Goal: Task Accomplishment & Management: Manage account settings

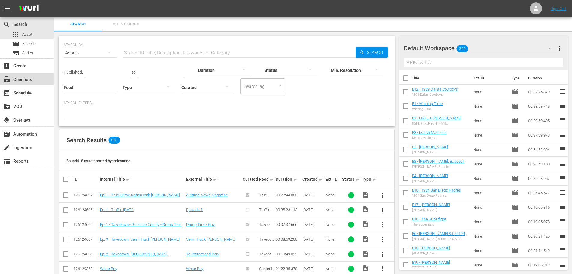
click at [32, 78] on div "subscriptions Channels" at bounding box center [17, 78] width 34 height 5
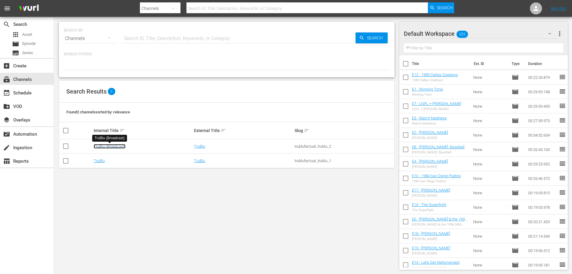
click at [120, 147] on link "TruBlu (Broadcast)" at bounding box center [110, 146] width 32 height 5
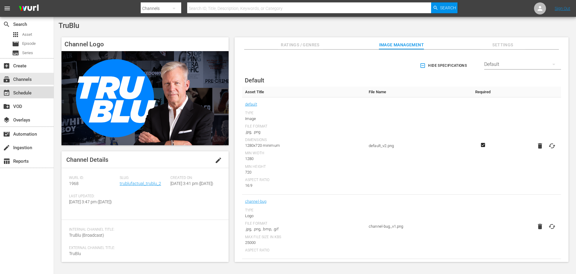
click at [33, 92] on div "event_available Schedule" at bounding box center [17, 91] width 34 height 5
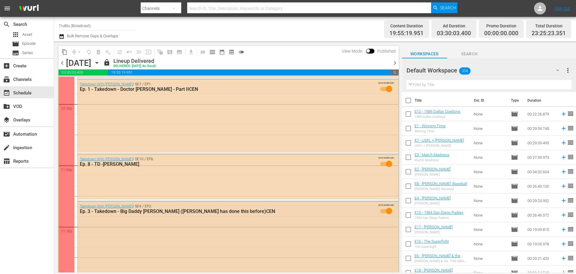
scroll to position [2793, 0]
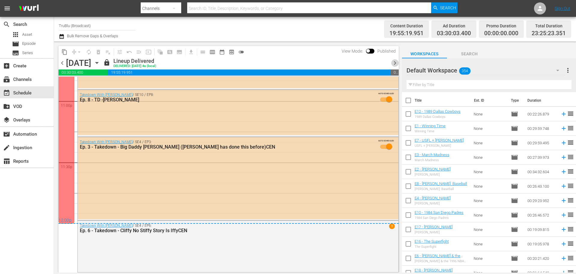
click at [395, 61] on span "chevron_right" at bounding box center [396, 63] width 8 height 8
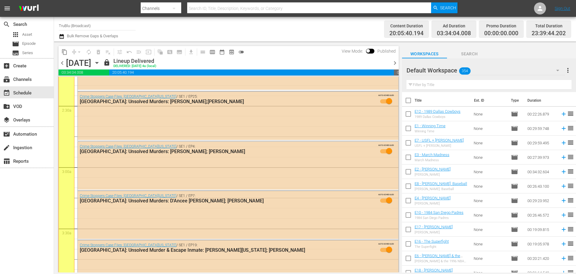
scroll to position [170, 0]
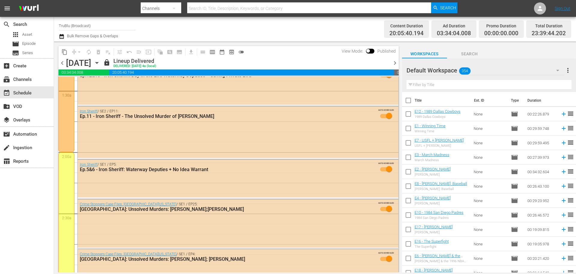
click at [396, 63] on span "chevron_right" at bounding box center [396, 63] width 8 height 8
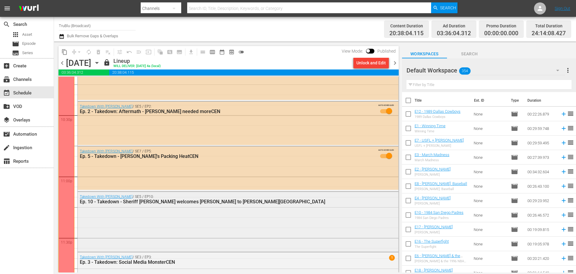
scroll to position [2781, 0]
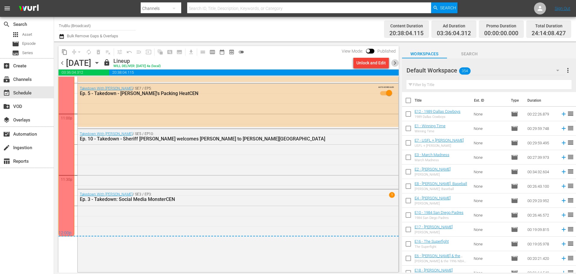
click at [392, 60] on span "chevron_right" at bounding box center [396, 63] width 8 height 8
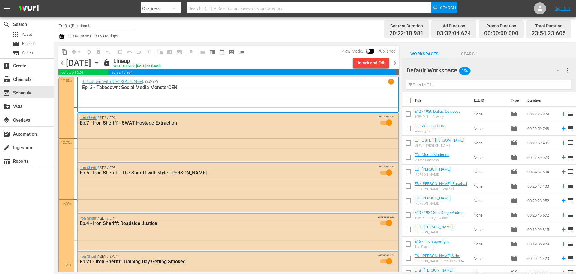
click at [394, 63] on span "chevron_right" at bounding box center [396, 63] width 8 height 8
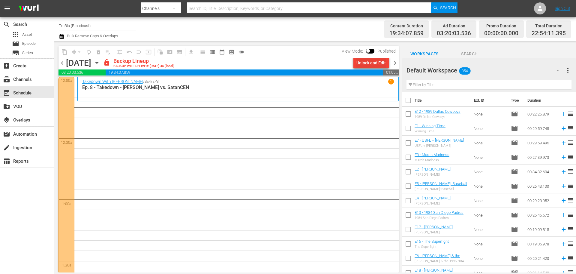
click at [371, 63] on div "Unlock and Edit" at bounding box center [371, 62] width 29 height 11
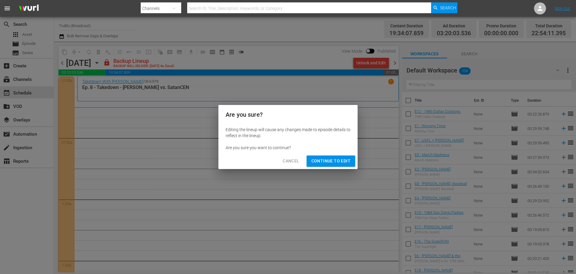
click at [329, 162] on span "Continue to Edit" at bounding box center [331, 161] width 39 height 8
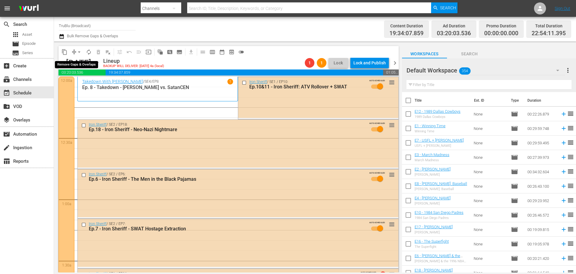
click at [76, 49] on span "arrow_drop_down" at bounding box center [79, 52] width 6 height 6
click at [95, 85] on li "Align to End of Previous Day" at bounding box center [79, 84] width 63 height 10
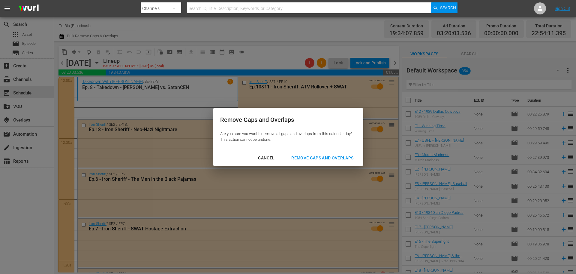
drag, startPoint x: 310, startPoint y: 158, endPoint x: 316, endPoint y: 157, distance: 5.7
click at [310, 158] on div "Remove Gaps and Overlaps" at bounding box center [323, 158] width 72 height 8
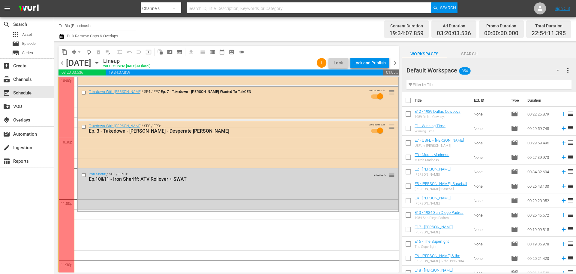
scroll to position [2745, 0]
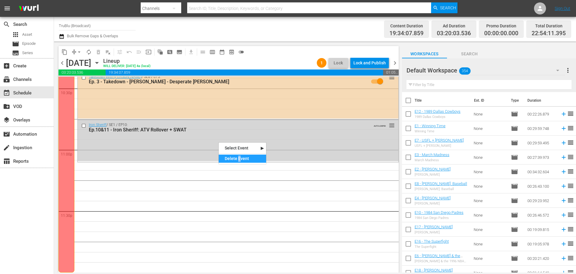
click at [239, 159] on div "Delete Event" at bounding box center [242, 158] width 47 height 8
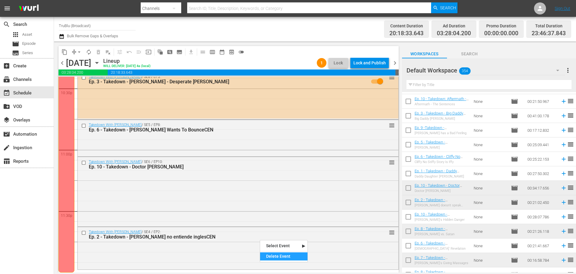
click at [273, 256] on div "Delete Event" at bounding box center [283, 256] width 47 height 8
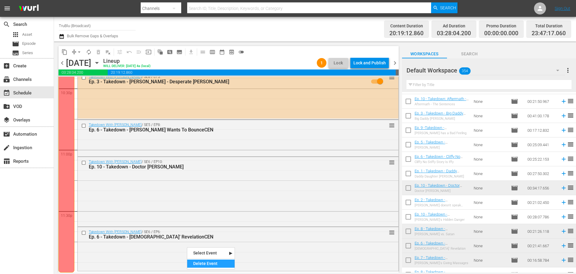
click at [211, 265] on div "Delete Event" at bounding box center [210, 263] width 47 height 8
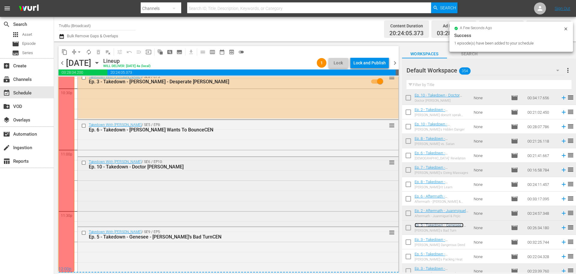
scroll to position [2753, 0]
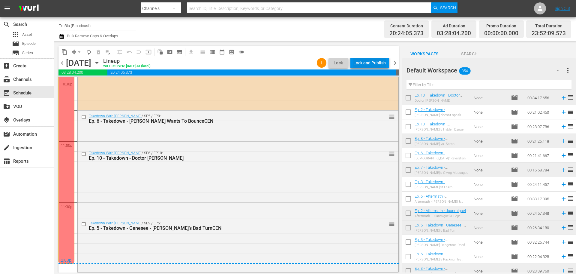
click at [376, 62] on div "Lock and Publish" at bounding box center [370, 62] width 32 height 11
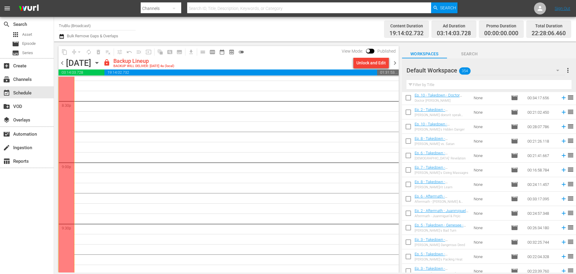
scroll to position [2444, 0]
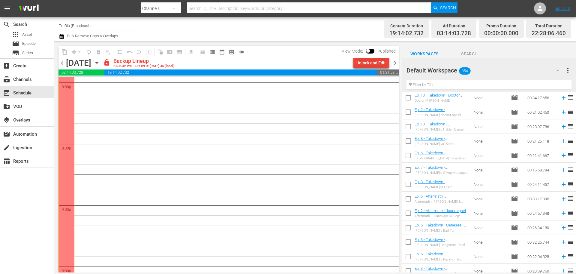
click at [378, 61] on div "Unlock and Edit" at bounding box center [371, 62] width 29 height 11
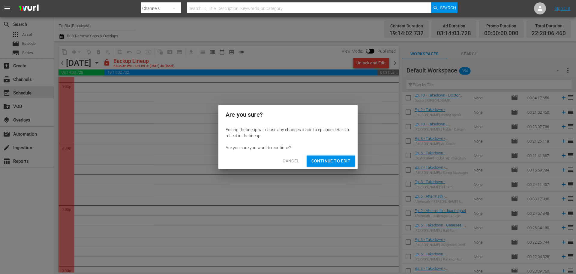
click at [352, 156] on button "Continue to Edit" at bounding box center [331, 160] width 49 height 11
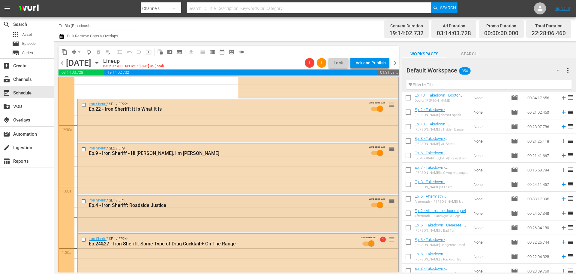
scroll to position [0, 0]
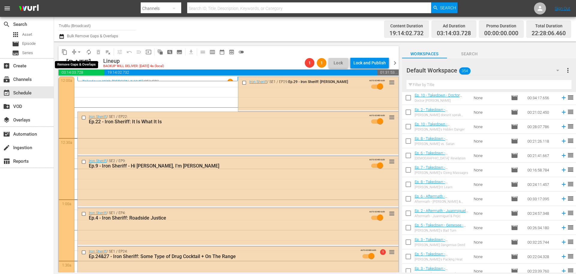
click at [74, 51] on button "arrow_drop_down" at bounding box center [79, 52] width 10 height 10
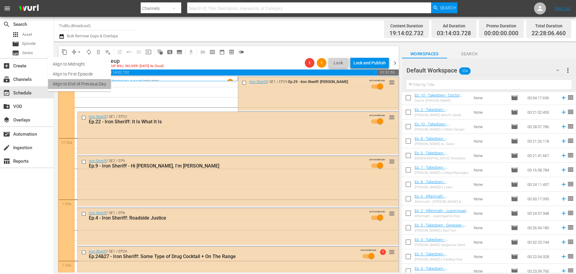
click at [101, 85] on li "Align to End of Previous Day" at bounding box center [79, 84] width 63 height 10
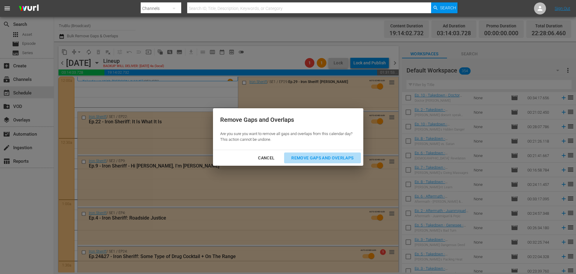
click at [321, 159] on div "Remove Gaps and Overlaps" at bounding box center [323, 158] width 72 height 8
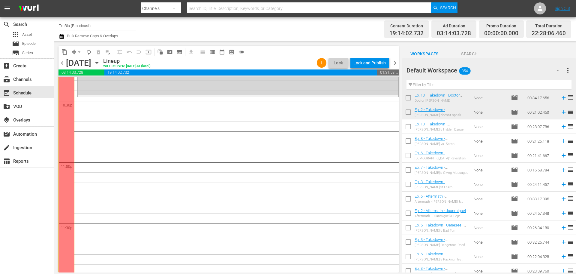
scroll to position [2612, 0]
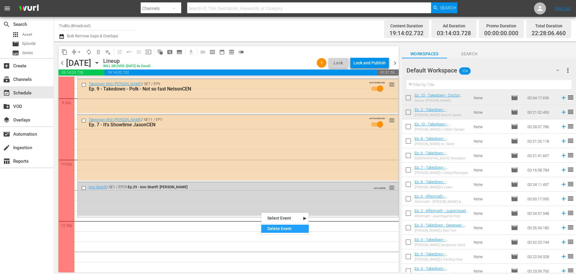
drag, startPoint x: 285, startPoint y: 226, endPoint x: 309, endPoint y: 229, distance: 24.5
click at [286, 226] on div "Delete Event" at bounding box center [285, 228] width 47 height 8
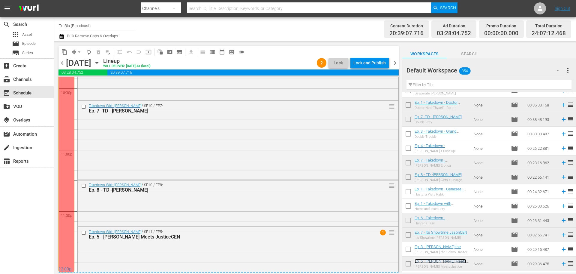
scroll to position [2760, 0]
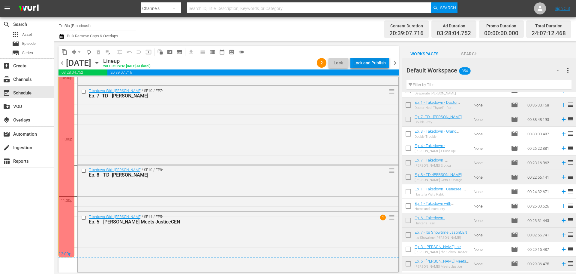
click at [375, 63] on div "Lock and Publish" at bounding box center [370, 62] width 32 height 11
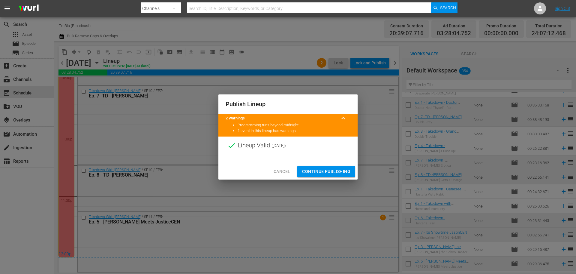
click at [319, 170] on span "Continue Publishing" at bounding box center [326, 172] width 48 height 8
